Goal: Use online tool/utility: Utilize a website feature to perform a specific function

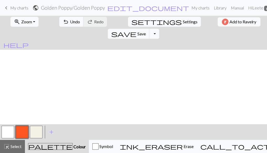
scroll to position [189, 0]
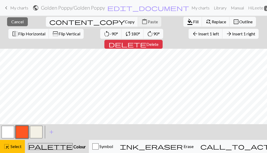
click at [232, 33] on span "Insert 1 right" at bounding box center [243, 33] width 23 height 5
click at [198, 34] on span "Insert 1 left" at bounding box center [208, 33] width 21 height 5
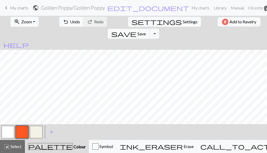
click at [9, 134] on button "button" at bounding box center [8, 132] width 13 height 13
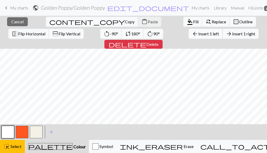
click at [198, 34] on span "Insert 1 left" at bounding box center [208, 33] width 21 height 5
click at [232, 34] on span "Insert 1 right" at bounding box center [243, 33] width 23 height 5
click at [198, 34] on span "Insert 1 left" at bounding box center [208, 33] width 21 height 5
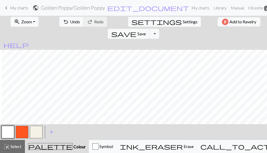
scroll to position [189, 54]
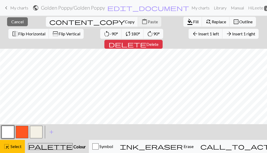
click at [232, 33] on span "Insert 1 right" at bounding box center [243, 33] width 23 height 5
click at [198, 33] on span "Insert 1 left" at bounding box center [208, 33] width 21 height 5
click at [232, 34] on span "Insert 1 right" at bounding box center [243, 33] width 23 height 5
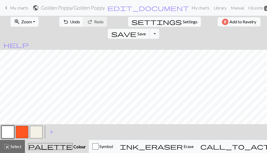
scroll to position [189, 0]
click at [23, 129] on button "button" at bounding box center [22, 132] width 13 height 13
click at [6, 132] on button "button" at bounding box center [8, 132] width 13 height 13
click at [25, 134] on button "button" at bounding box center [22, 132] width 13 height 13
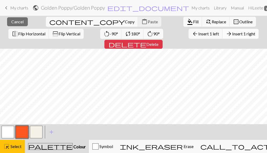
click at [232, 34] on span "Insert 1 right" at bounding box center [243, 33] width 23 height 5
click at [198, 32] on span "Insert 1 left" at bounding box center [208, 33] width 21 height 5
click at [232, 34] on span "Insert 1 right" at bounding box center [243, 33] width 23 height 5
click at [198, 34] on span "Insert 1 left" at bounding box center [208, 33] width 21 height 5
click at [232, 34] on span "Insert 1 right" at bounding box center [243, 33] width 23 height 5
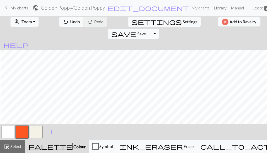
scroll to position [189, 96]
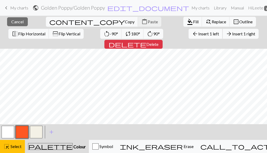
click at [198, 34] on span "Insert 1 left" at bounding box center [208, 33] width 21 height 5
click at [232, 34] on span "Insert 1 right" at bounding box center [243, 33] width 23 height 5
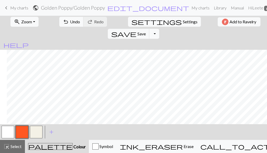
scroll to position [189, 124]
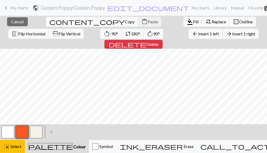
click at [198, 34] on span "Insert 1 left" at bounding box center [208, 33] width 21 height 5
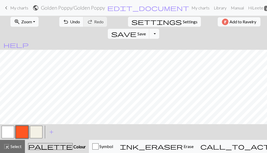
scroll to position [189, 2]
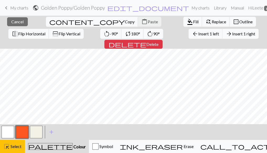
click at [232, 36] on span "Insert 1 right" at bounding box center [243, 33] width 23 height 5
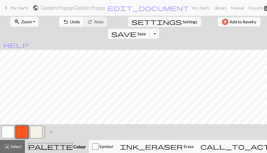
scroll to position [189, 49]
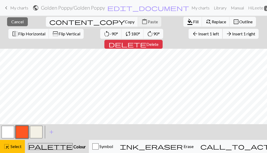
click at [198, 34] on span "Insert 1 left" at bounding box center [208, 33] width 21 height 5
click at [232, 33] on span "Insert 1 right" at bounding box center [243, 33] width 23 height 5
click at [198, 32] on span "Insert 1 left" at bounding box center [208, 33] width 21 height 5
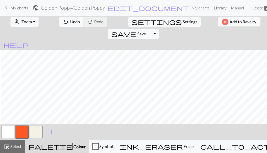
scroll to position [189, 118]
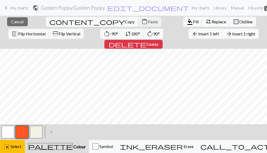
click at [232, 33] on span "Insert 1 right" at bounding box center [243, 33] width 23 height 5
click at [198, 34] on span "Insert 1 left" at bounding box center [208, 33] width 21 height 5
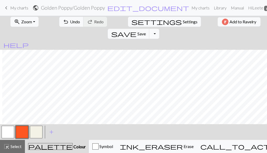
scroll to position [189, 172]
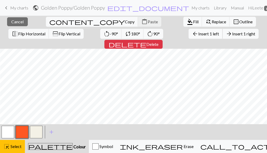
click at [198, 33] on span "Insert 1 left" at bounding box center [208, 33] width 21 height 5
click at [232, 33] on span "Insert 1 right" at bounding box center [243, 33] width 23 height 5
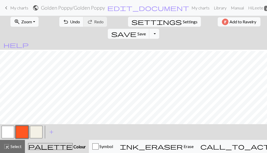
scroll to position [189, 153]
click at [8, 131] on button "button" at bounding box center [8, 132] width 13 height 13
click at [24, 129] on button "button" at bounding box center [22, 132] width 13 height 13
click at [14, 128] on button "button" at bounding box center [8, 132] width 13 height 13
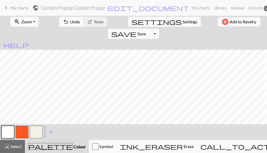
scroll to position [189, 0]
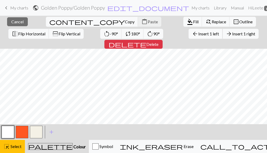
click at [198, 34] on span "Insert 1 left" at bounding box center [208, 33] width 21 height 5
click at [222, 36] on button "arrow_forward Insert 1 right" at bounding box center [240, 34] width 36 height 10
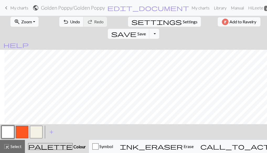
scroll to position [189, 51]
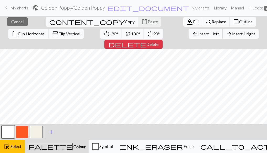
click at [198, 33] on span "Insert 1 left" at bounding box center [208, 33] width 21 height 5
click at [222, 31] on button "arrow_forward Insert 1 right" at bounding box center [240, 34] width 36 height 10
click at [192, 31] on span "arrow_back" at bounding box center [195, 33] width 6 height 7
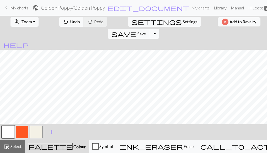
scroll to position [189, 114]
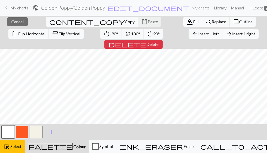
click at [232, 35] on span "Insert 1 right" at bounding box center [243, 33] width 23 height 5
click at [232, 32] on span "Insert 1 right" at bounding box center [243, 33] width 23 height 5
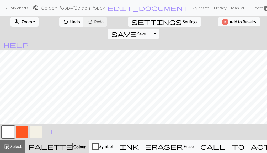
scroll to position [189, 225]
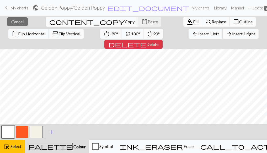
click at [198, 34] on span "Insert 1 left" at bounding box center [208, 33] width 21 height 5
click at [198, 33] on span "Insert 1 left" at bounding box center [208, 33] width 21 height 5
click at [232, 31] on span "Insert 1 right" at bounding box center [243, 33] width 23 height 5
click at [232, 34] on span "Insert 1 right" at bounding box center [243, 33] width 23 height 5
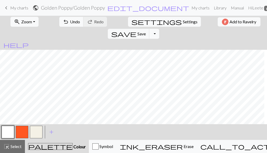
scroll to position [189, 270]
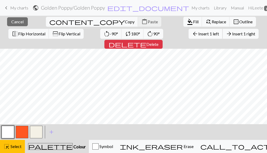
click at [198, 34] on span "Insert 1 left" at bounding box center [208, 33] width 21 height 5
click at [198, 33] on span "Insert 1 left" at bounding box center [208, 33] width 21 height 5
click at [232, 35] on span "Insert 1 right" at bounding box center [243, 33] width 23 height 5
click at [232, 34] on span "Insert 1 right" at bounding box center [243, 33] width 23 height 5
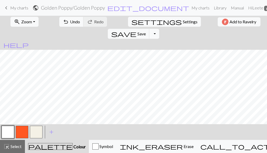
scroll to position [143, 0]
click at [21, 131] on button "button" at bounding box center [22, 132] width 13 height 13
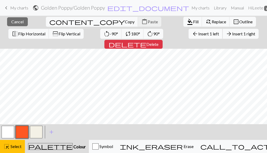
click at [198, 33] on span "Insert 1 left" at bounding box center [208, 33] width 21 height 5
click at [198, 34] on span "Insert 1 left" at bounding box center [208, 33] width 21 height 5
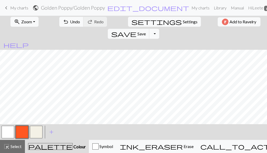
scroll to position [151, 30]
click at [7, 129] on button "button" at bounding box center [8, 132] width 13 height 13
click at [22, 132] on button "button" at bounding box center [22, 132] width 13 height 13
click at [7, 129] on button "button" at bounding box center [8, 132] width 13 height 13
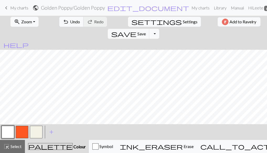
click at [19, 130] on button "button" at bounding box center [22, 132] width 13 height 13
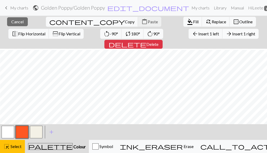
scroll to position [95, 91]
click at [149, 129] on div "< > add Add a colour" at bounding box center [133, 132] width 267 height 16
click at [130, 129] on div "< > add Add a colour" at bounding box center [133, 132] width 267 height 16
click at [220, 36] on div "close Cancel content_copy Copy content_paste Paste format_color_fill Fill find_…" at bounding box center [133, 32] width 267 height 33
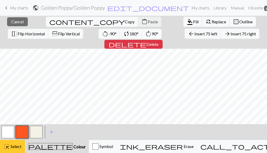
click at [18, 147] on span "Select" at bounding box center [16, 146] width 12 height 5
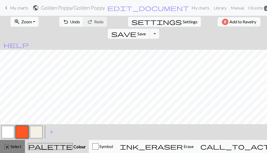
click at [16, 147] on span "Select" at bounding box center [16, 146] width 12 height 5
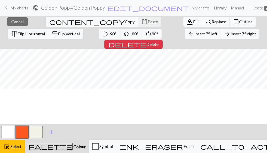
scroll to position [0, 91]
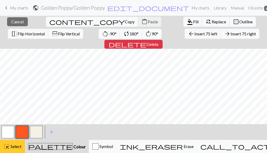
click at [16, 146] on span "Select" at bounding box center [16, 146] width 12 height 5
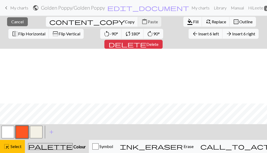
scroll to position [152, 210]
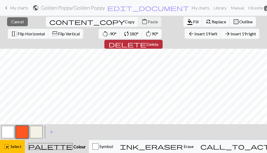
click at [146, 41] on span "delete" at bounding box center [128, 44] width 38 height 7
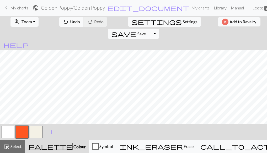
scroll to position [114, 101]
click at [8, 131] on button "button" at bounding box center [8, 132] width 13 height 13
drag, startPoint x: 23, startPoint y: 132, endPoint x: 30, endPoint y: 126, distance: 9.0
click at [23, 132] on button "button" at bounding box center [22, 132] width 13 height 13
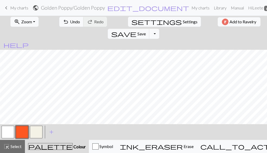
click at [13, 130] on button "button" at bounding box center [8, 132] width 13 height 13
click at [24, 131] on button "button" at bounding box center [22, 132] width 13 height 13
click at [9, 129] on button "button" at bounding box center [8, 132] width 13 height 13
click at [21, 133] on button "button" at bounding box center [22, 132] width 13 height 13
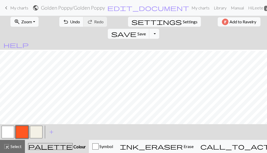
scroll to position [43, 63]
click at [5, 131] on button "button" at bounding box center [8, 132] width 13 height 13
click at [23, 130] on button "button" at bounding box center [22, 132] width 13 height 13
click at [4, 133] on button "button" at bounding box center [8, 132] width 13 height 13
click at [20, 134] on button "button" at bounding box center [22, 132] width 13 height 13
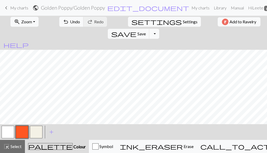
scroll to position [43, 63]
click at [4, 134] on button "button" at bounding box center [8, 132] width 13 height 13
click at [23, 128] on button "button" at bounding box center [22, 132] width 13 height 13
click at [7, 127] on button "button" at bounding box center [8, 132] width 13 height 13
click at [20, 130] on button "button" at bounding box center [22, 132] width 13 height 13
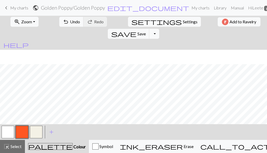
scroll to position [53, 0]
